Goal: Information Seeking & Learning: Learn about a topic

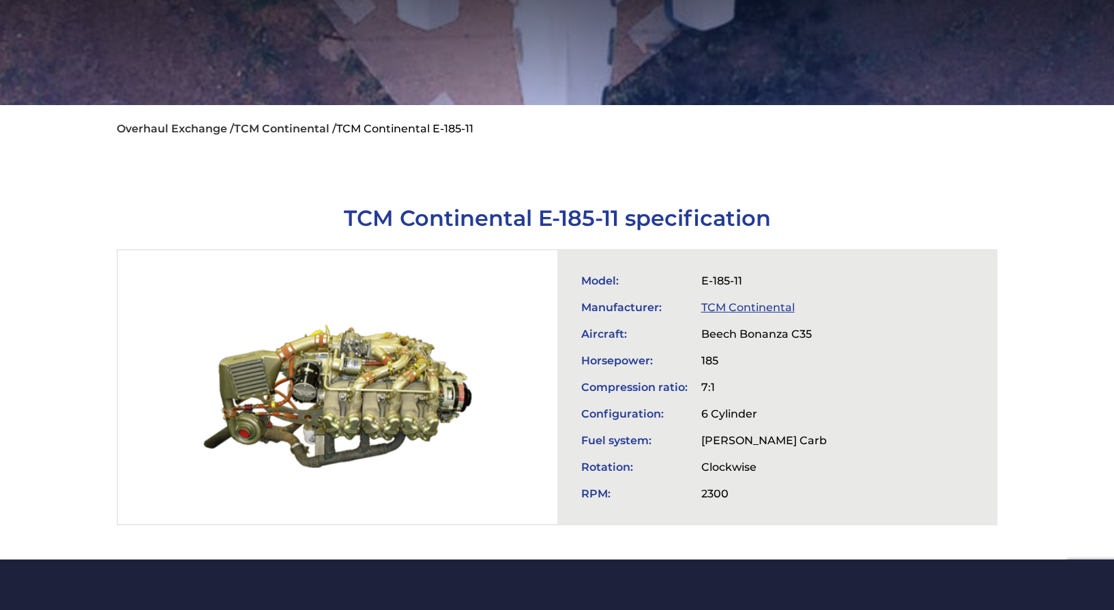
scroll to position [288, 0]
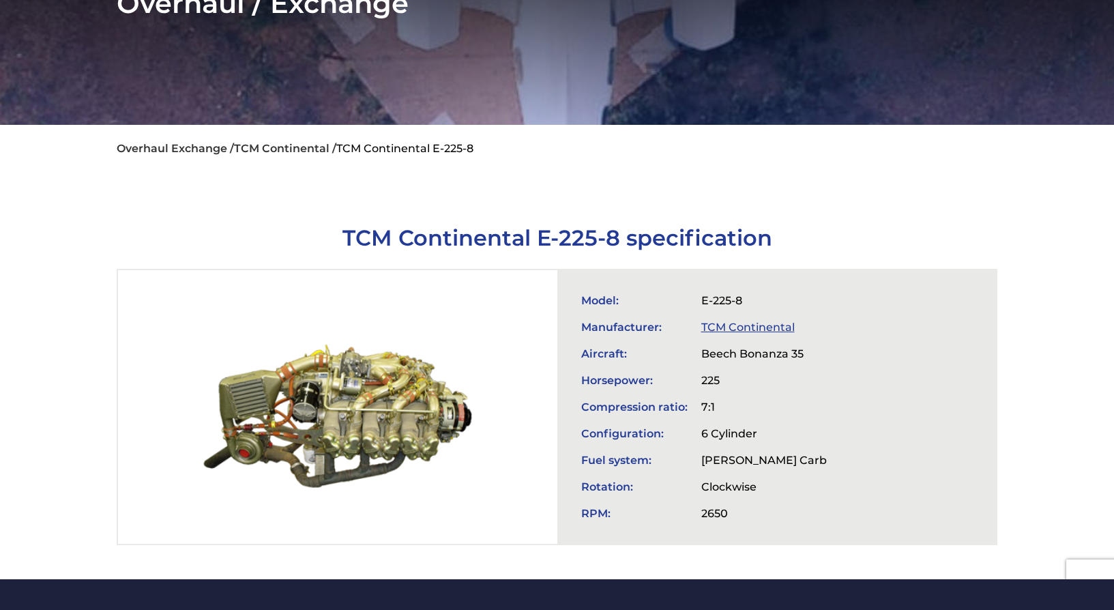
scroll to position [261, 0]
